Goal: Navigation & Orientation: Find specific page/section

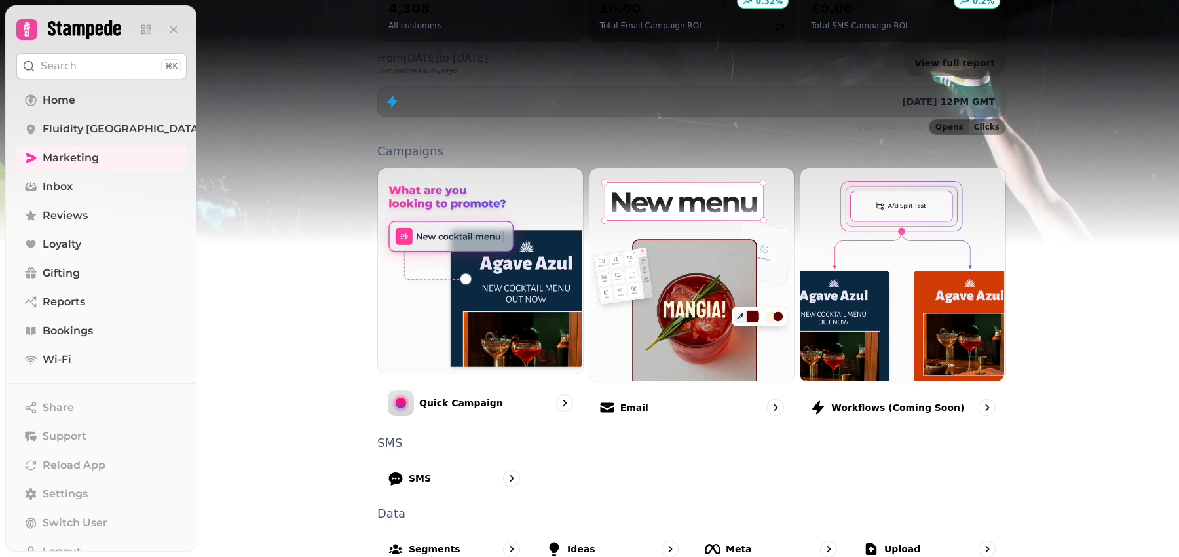
scroll to position [170, 0]
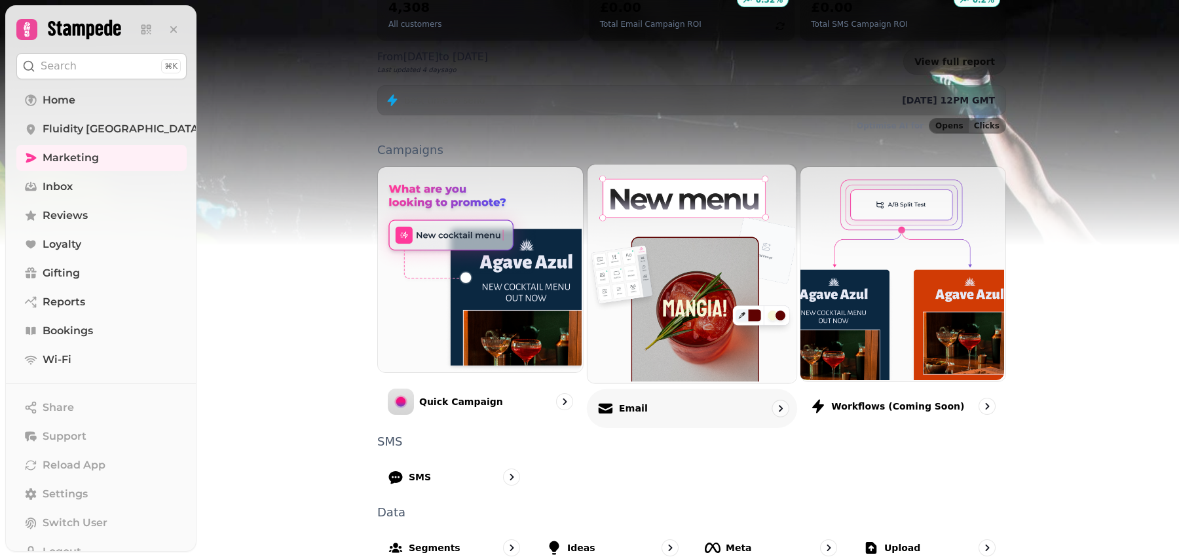
click at [634, 401] on p "Email" at bounding box center [632, 407] width 29 height 13
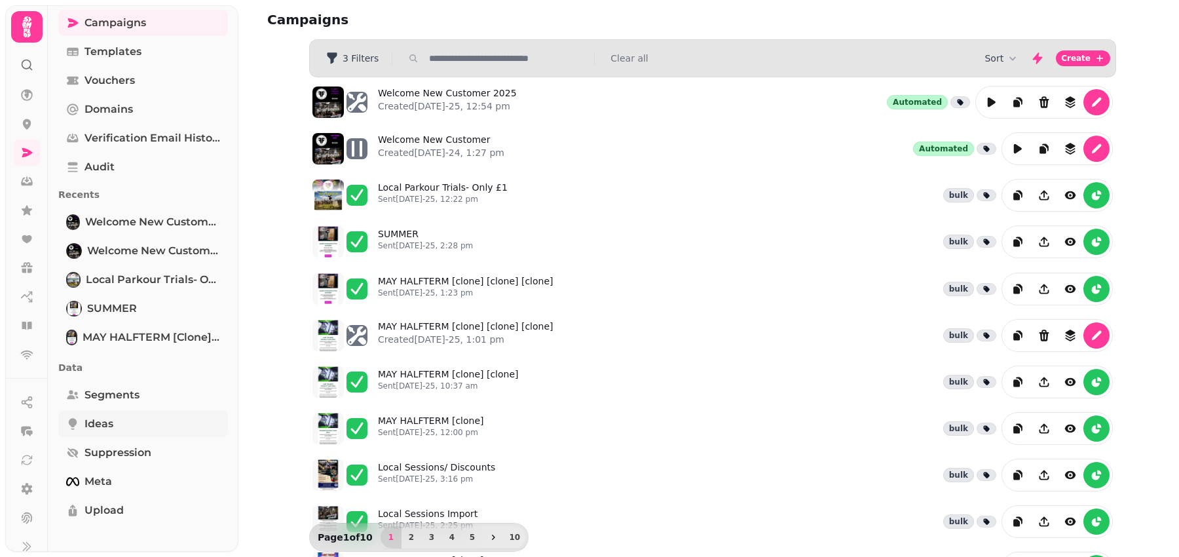
scroll to position [67, 0]
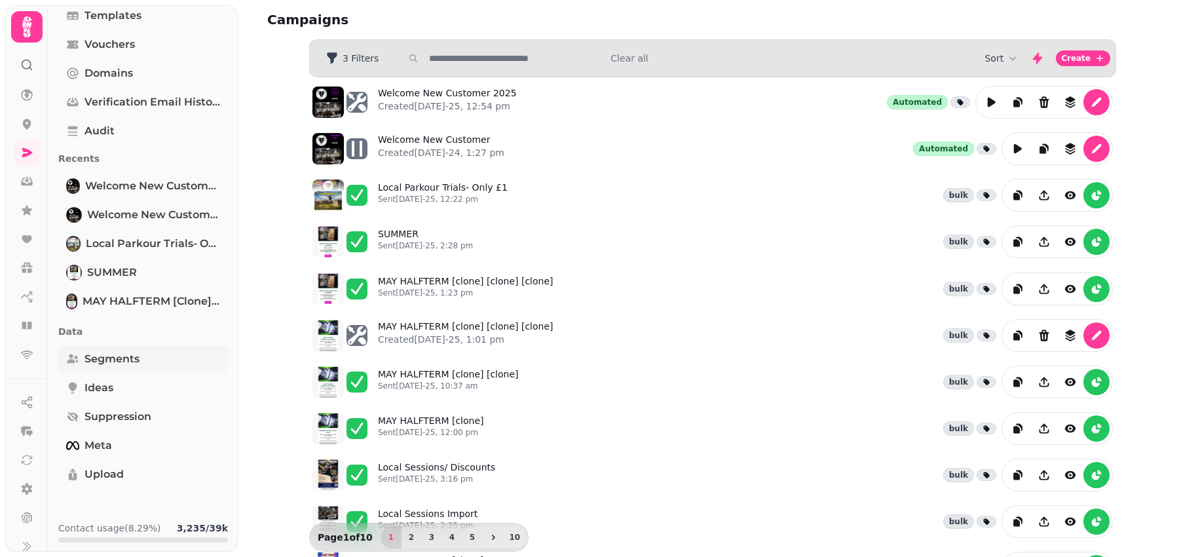
click at [126, 367] on link "Segments" at bounding box center [143, 359] width 170 height 26
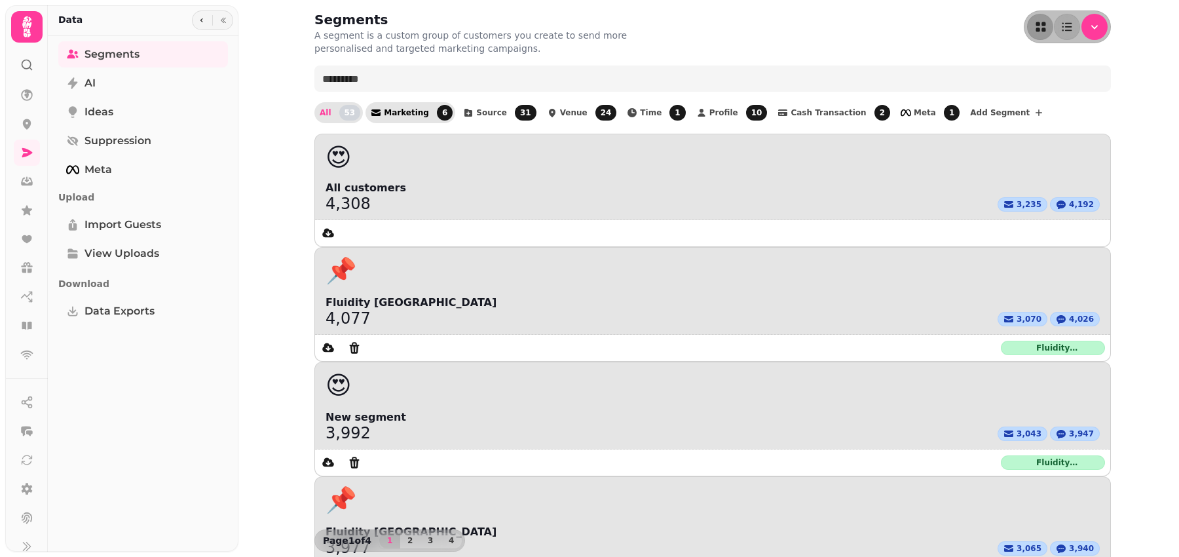
click at [410, 115] on span "Marketing" at bounding box center [406, 113] width 45 height 8
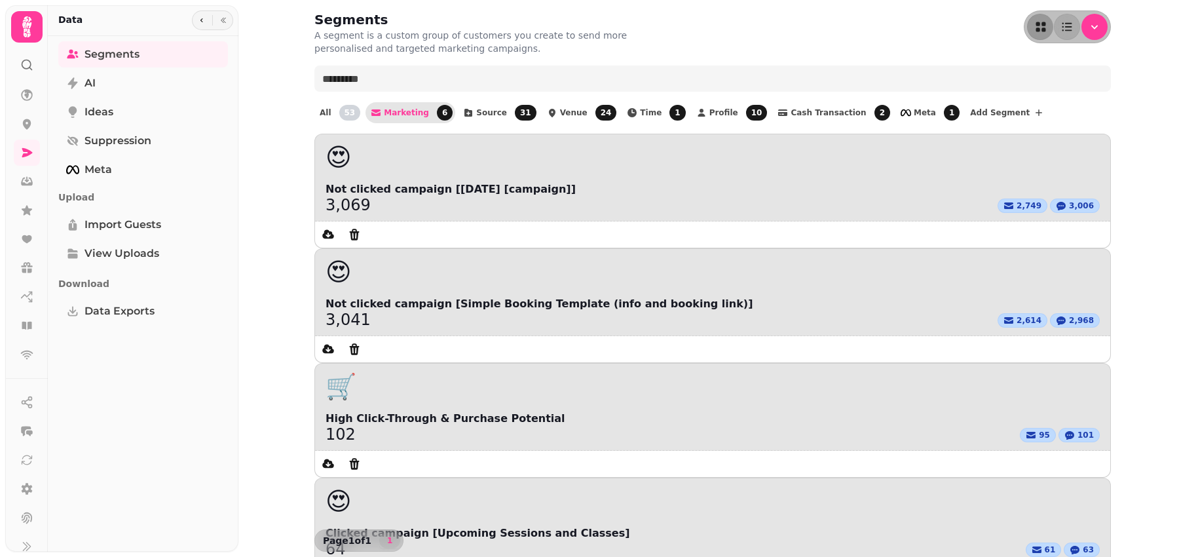
click at [865, 376] on div "Segments A segment is a custom group of customers you create to send more perso…" at bounding box center [712, 432] width 838 height 864
click at [483, 107] on span "Source 31" at bounding box center [506, 113] width 60 height 16
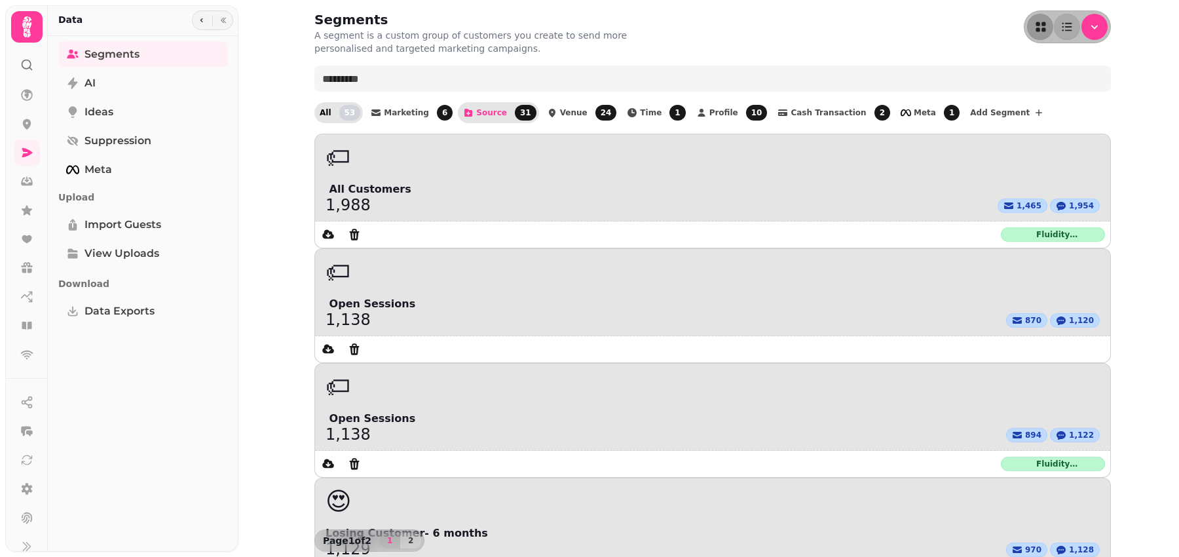
click at [330, 117] on span "All 53" at bounding box center [340, 113] width 41 height 16
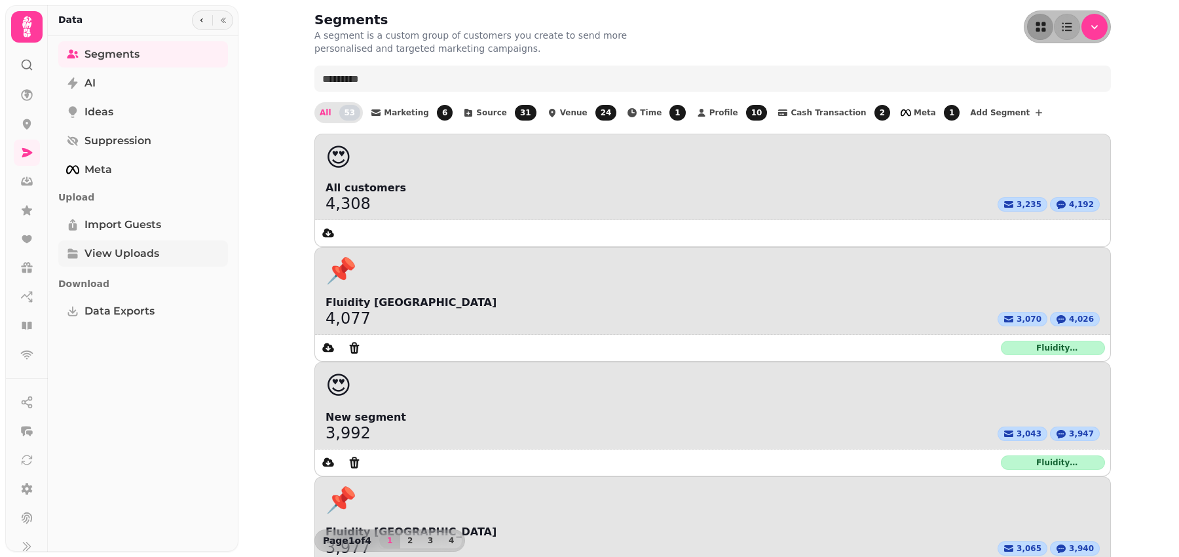
click at [139, 255] on span "View Uploads" at bounding box center [121, 254] width 75 height 16
